Goal: Task Accomplishment & Management: Manage account settings

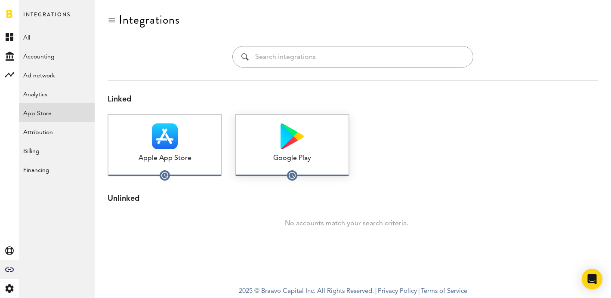
click at [290, 150] on div "Google Play 1 connected" at bounding box center [292, 145] width 115 height 62
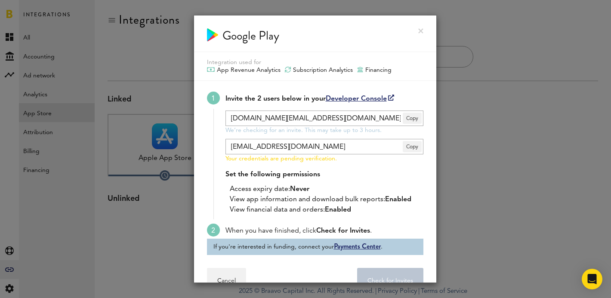
scroll to position [22, 0]
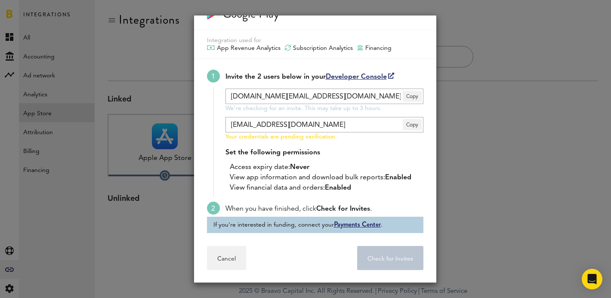
click at [459, 126] on div at bounding box center [305, 149] width 611 height 298
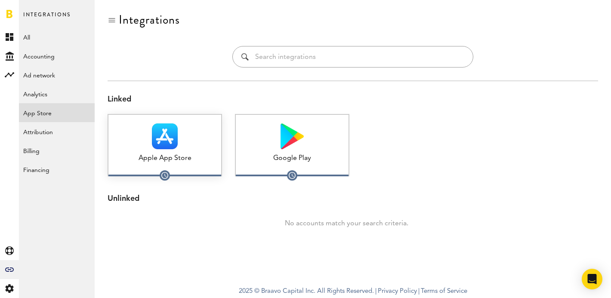
click at [172, 145] on img at bounding box center [165, 137] width 26 height 26
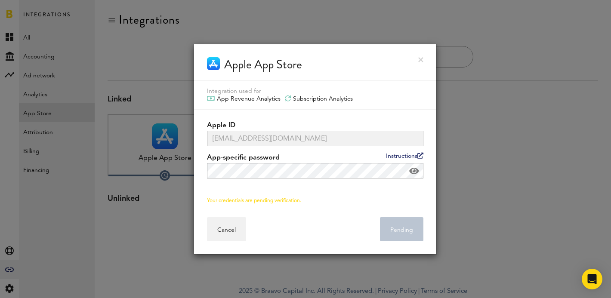
click at [487, 147] on div at bounding box center [305, 149] width 611 height 298
